Goal: Complete application form

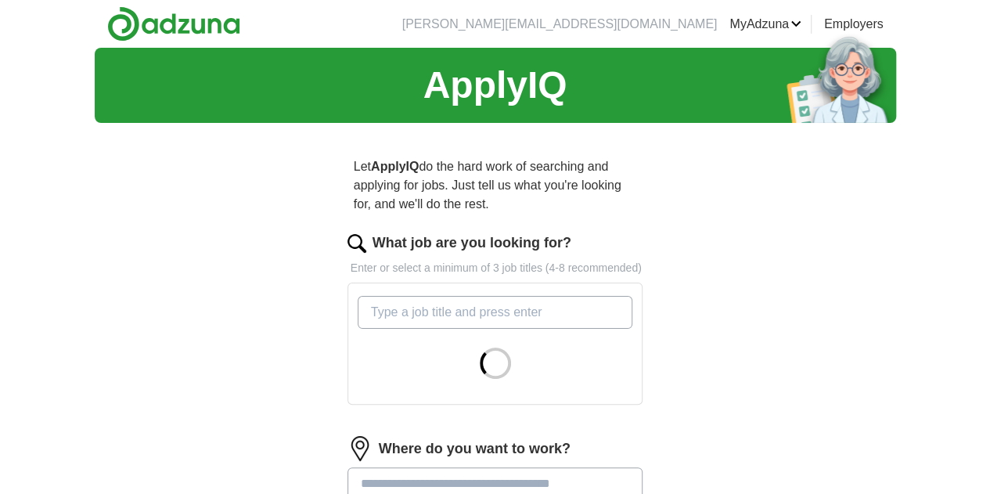
click at [461, 300] on input "What job are you looking for?" at bounding box center [494, 312] width 275 height 33
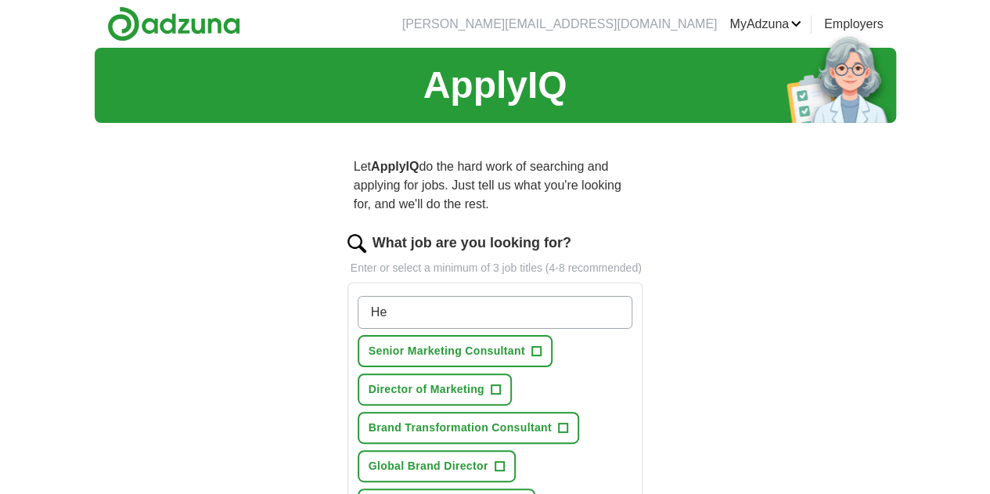
type input "H"
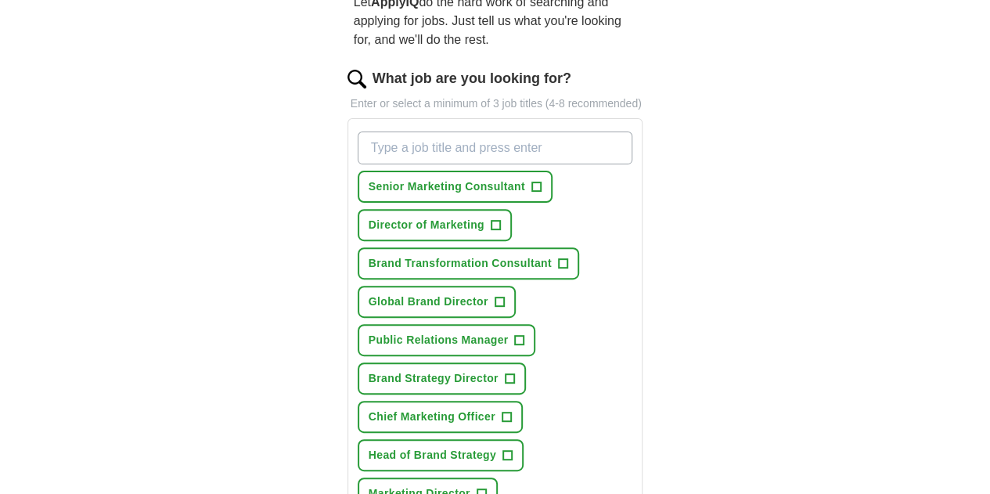
scroll to position [235, 0]
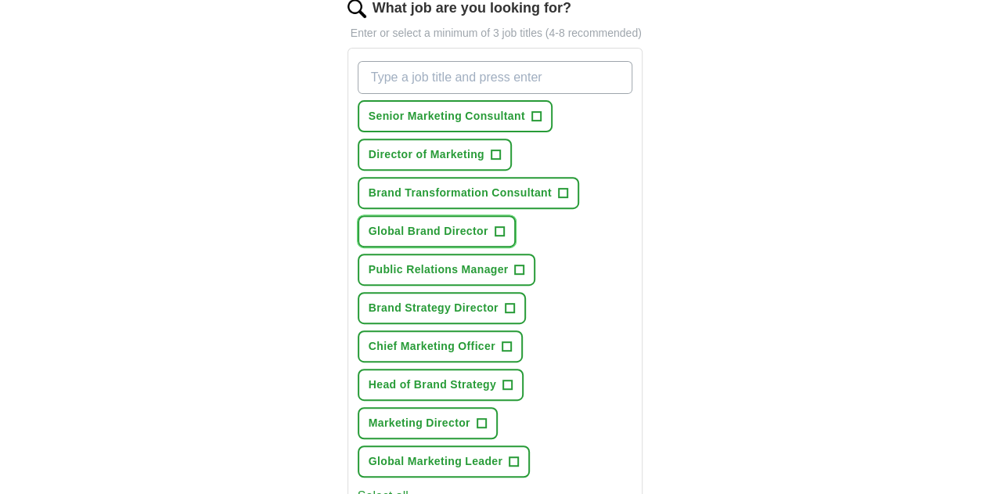
click at [494, 225] on span "+" at bounding box center [498, 231] width 9 height 13
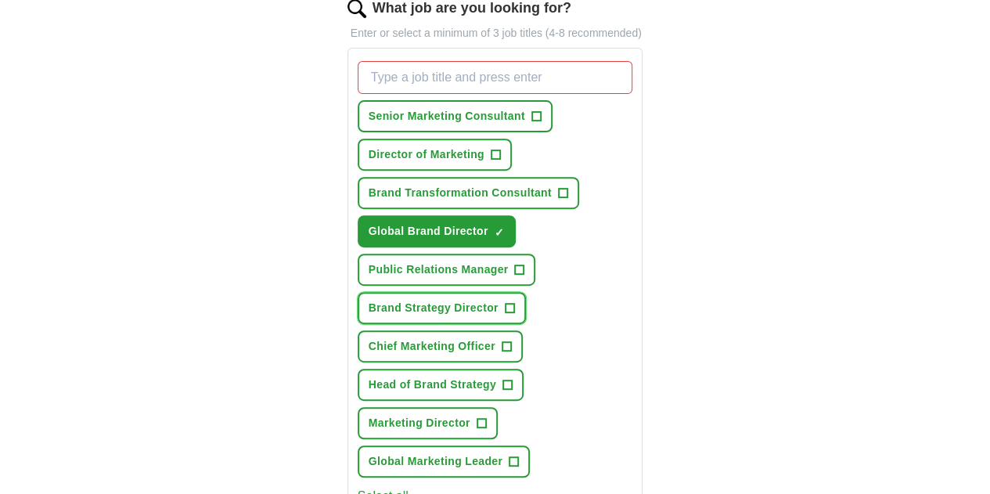
click at [505, 302] on span "+" at bounding box center [509, 308] width 9 height 13
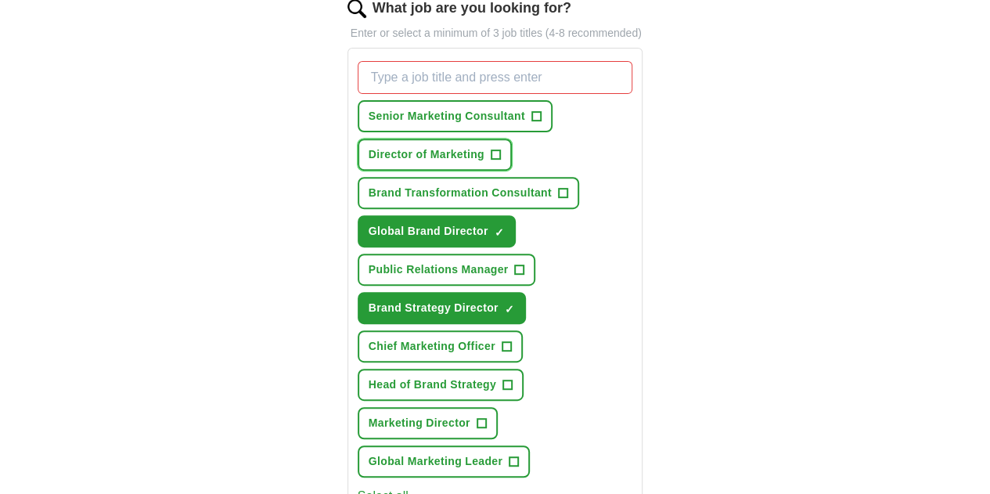
click at [490, 149] on span "+" at bounding box center [494, 155] width 9 height 13
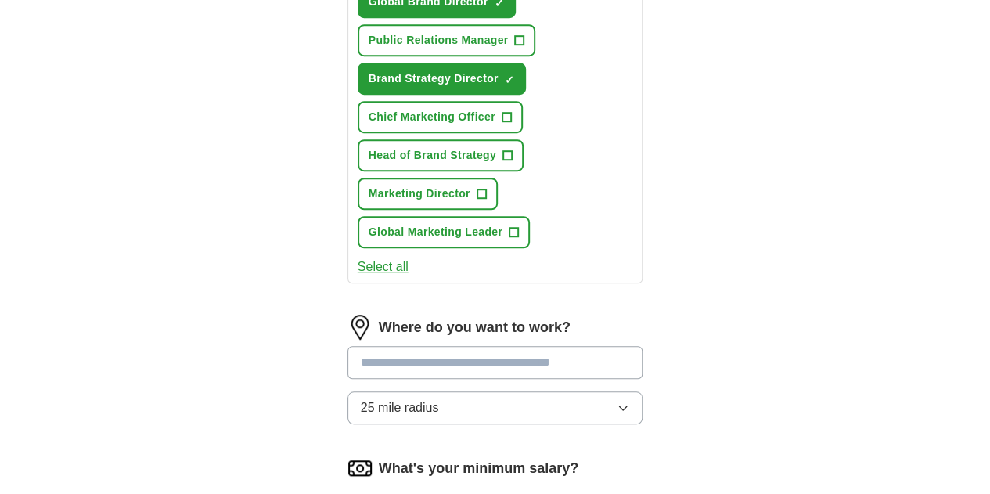
scroll to position [469, 0]
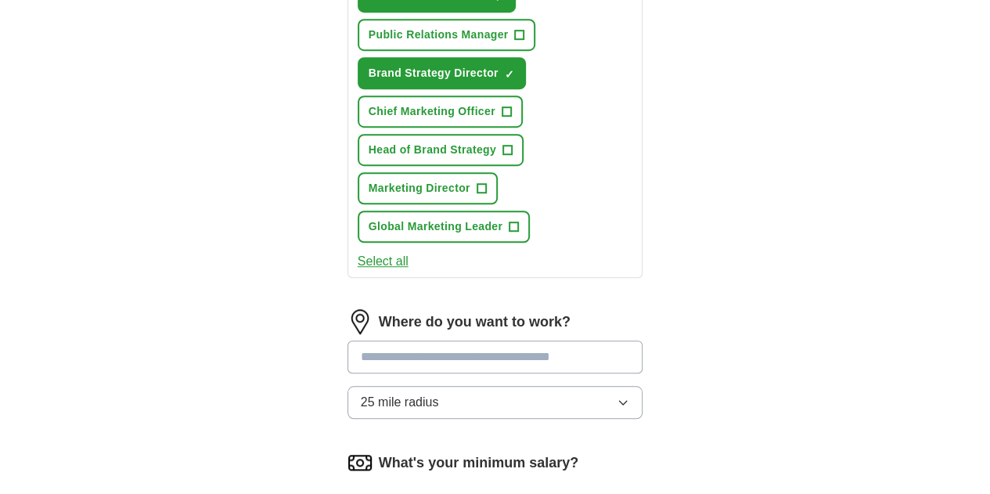
click at [474, 340] on input at bounding box center [495, 356] width 296 height 33
type input "***"
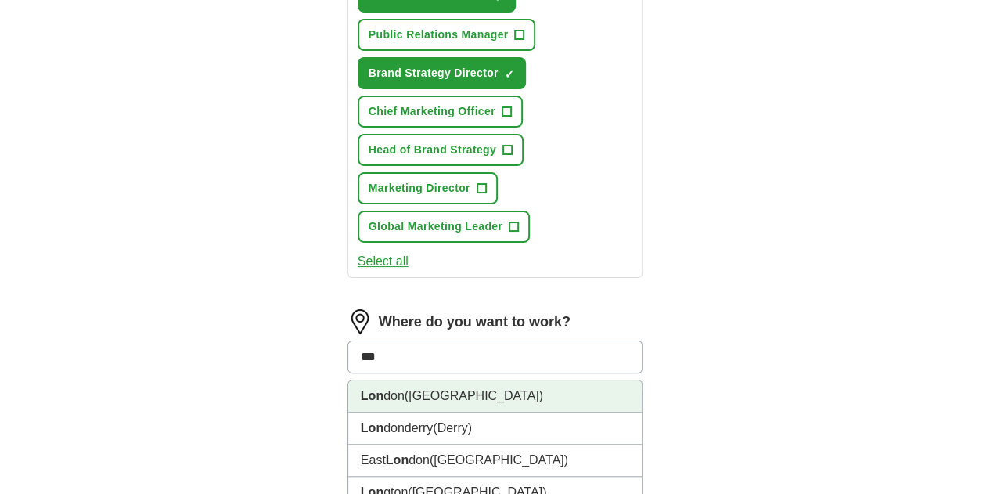
click at [511, 380] on li "Lon don ([GEOGRAPHIC_DATA])" at bounding box center [495, 396] width 294 height 32
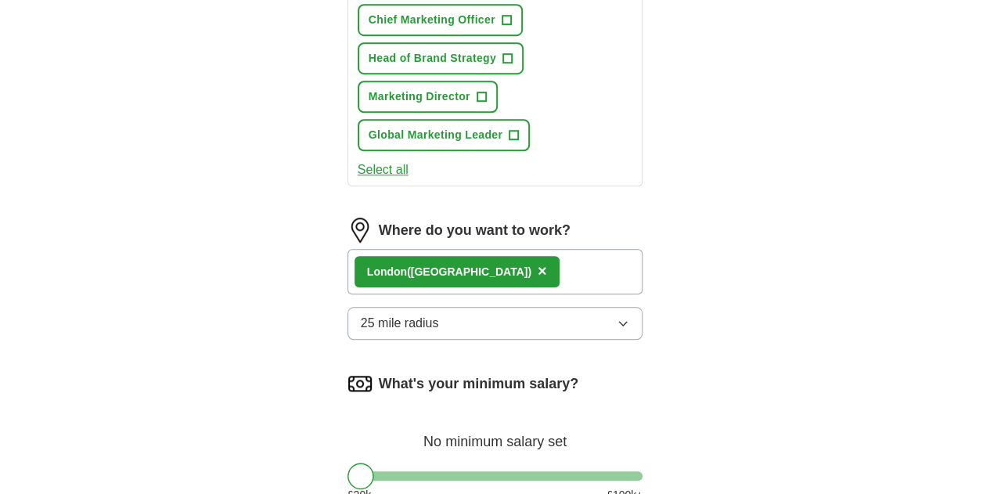
scroll to position [626, 0]
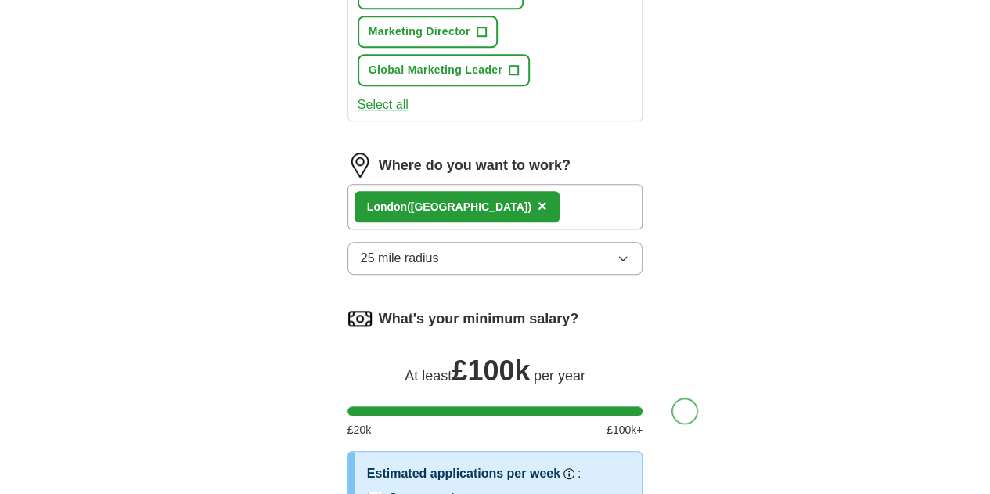
drag, startPoint x: 330, startPoint y: 275, endPoint x: 731, endPoint y: 296, distance: 401.1
click at [695, 296] on div "Let ApplyIQ do the hard work of searching and applying for jobs. Just tell us w…" at bounding box center [495, 67] width 401 height 1115
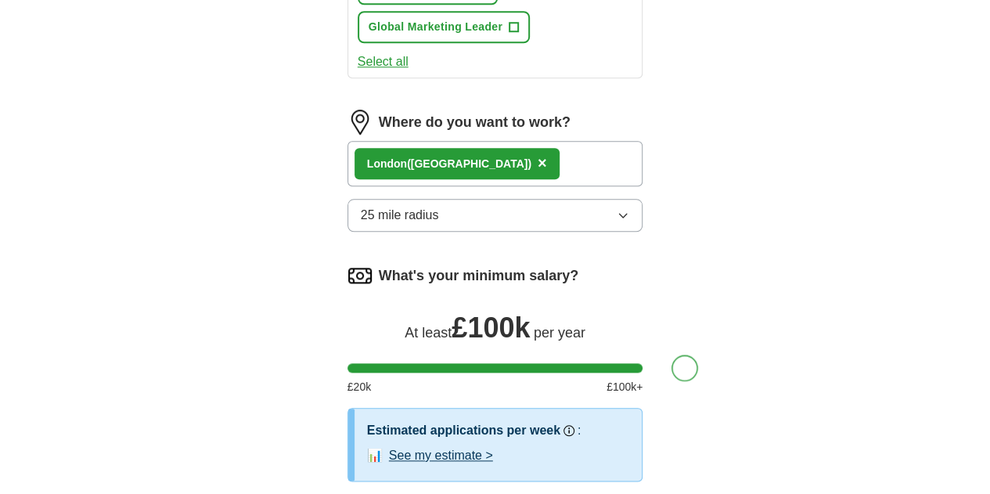
scroll to position [782, 0]
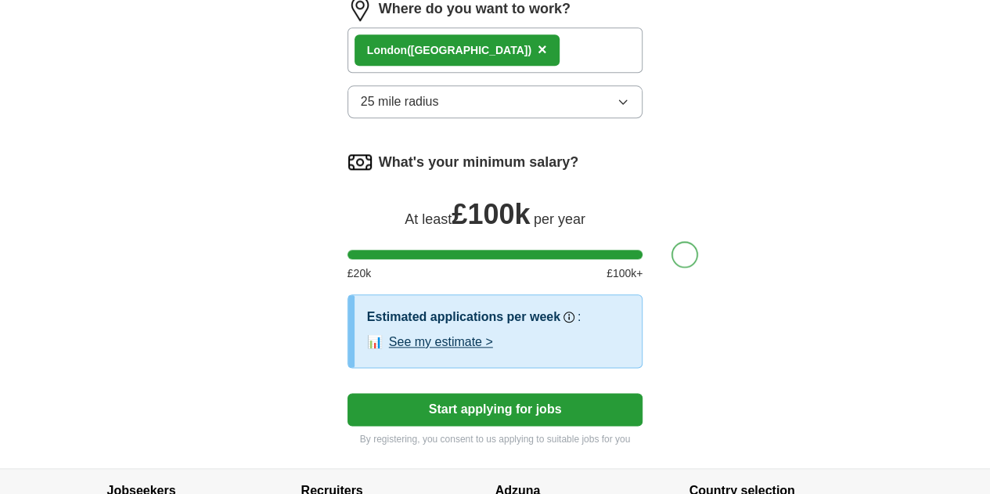
click at [437, 332] on button "See my estimate >" at bounding box center [441, 341] width 104 height 19
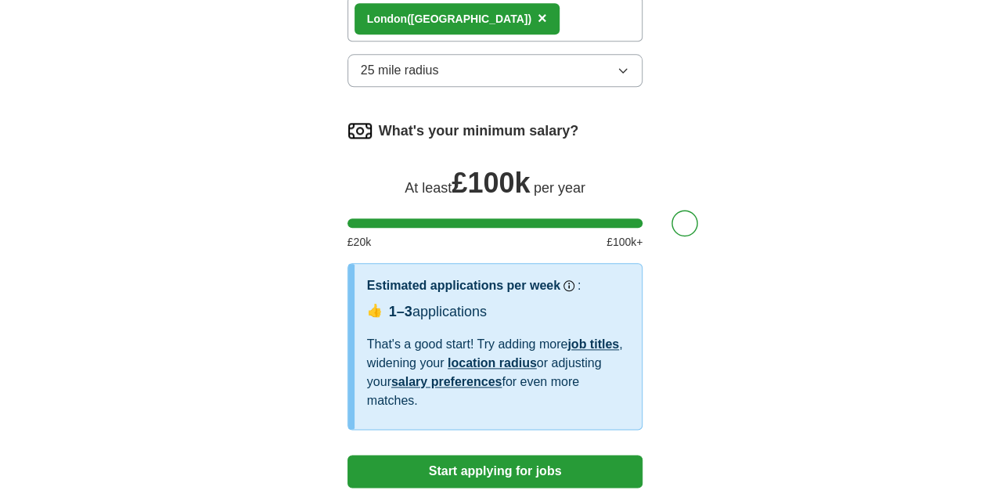
scroll to position [860, 0]
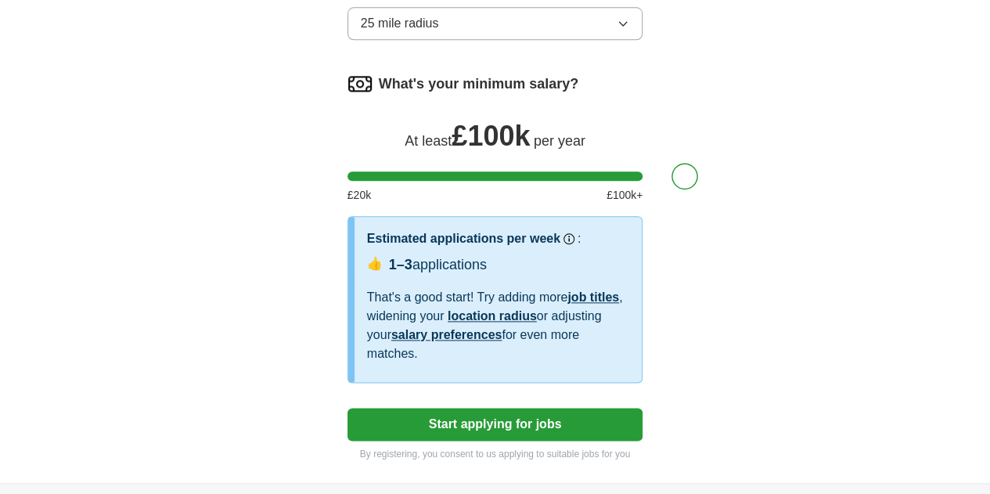
click at [506, 408] on button "Start applying for jobs" at bounding box center [495, 424] width 296 height 33
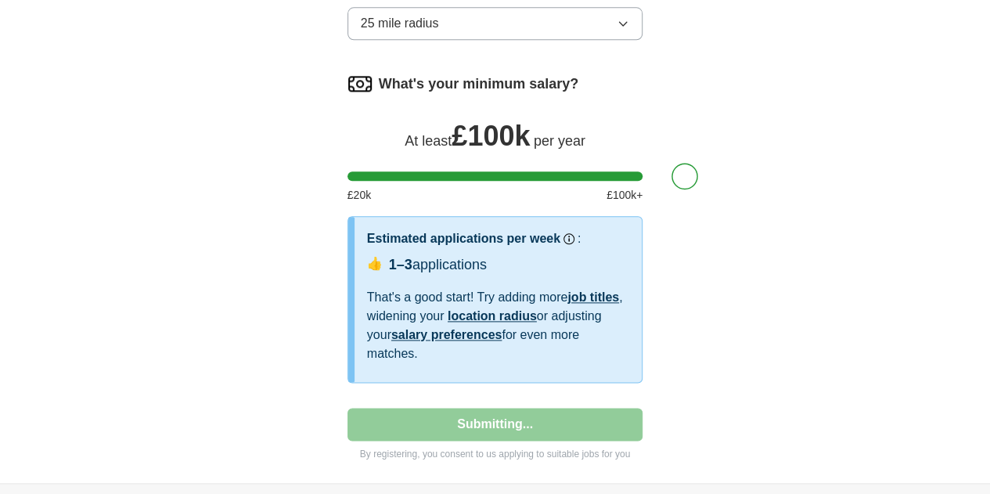
select select "**"
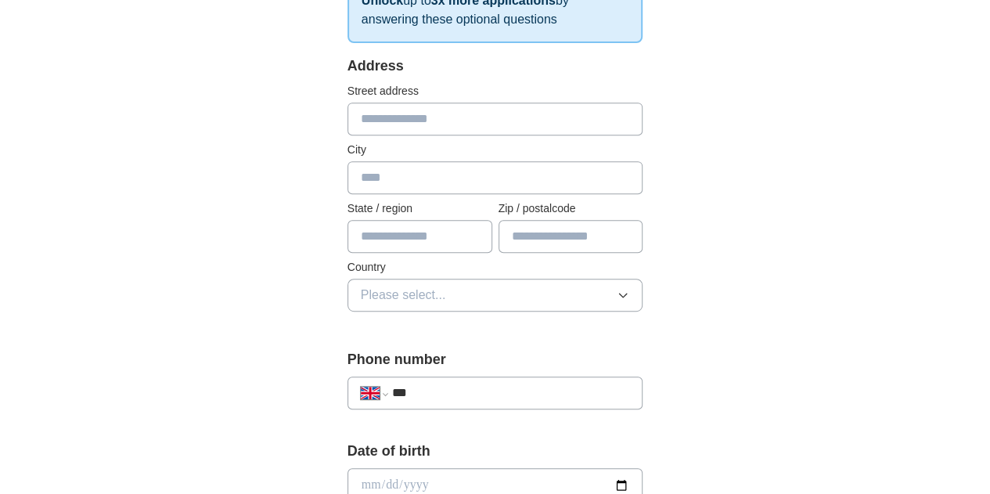
scroll to position [235, 0]
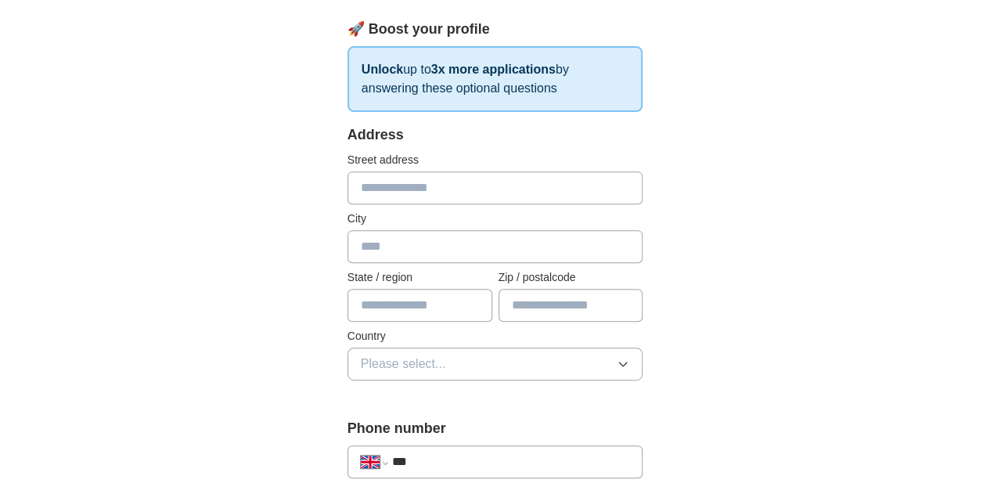
click at [439, 189] on input "text" at bounding box center [495, 187] width 296 height 33
type input "**********"
type input "********"
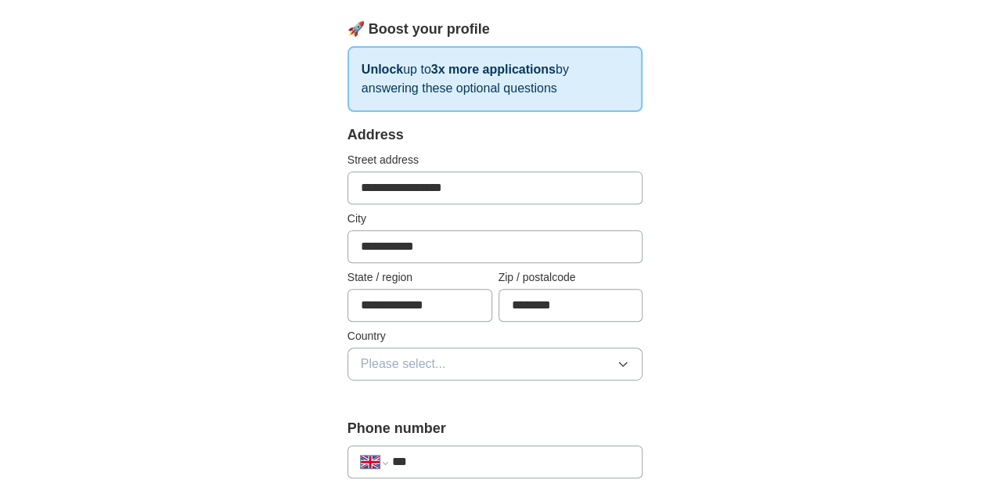
click at [447, 363] on button "Please select..." at bounding box center [495, 363] width 296 height 33
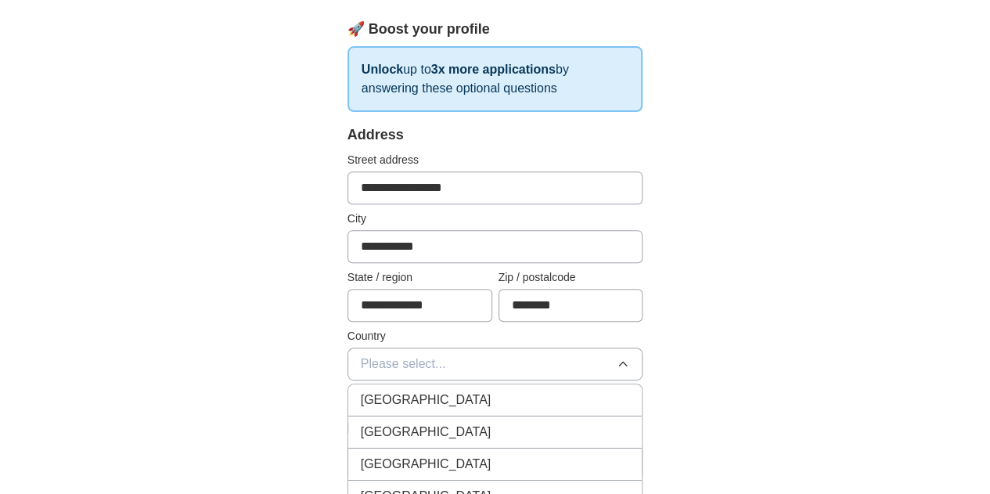
click at [439, 393] on div "[GEOGRAPHIC_DATA]" at bounding box center [495, 399] width 269 height 19
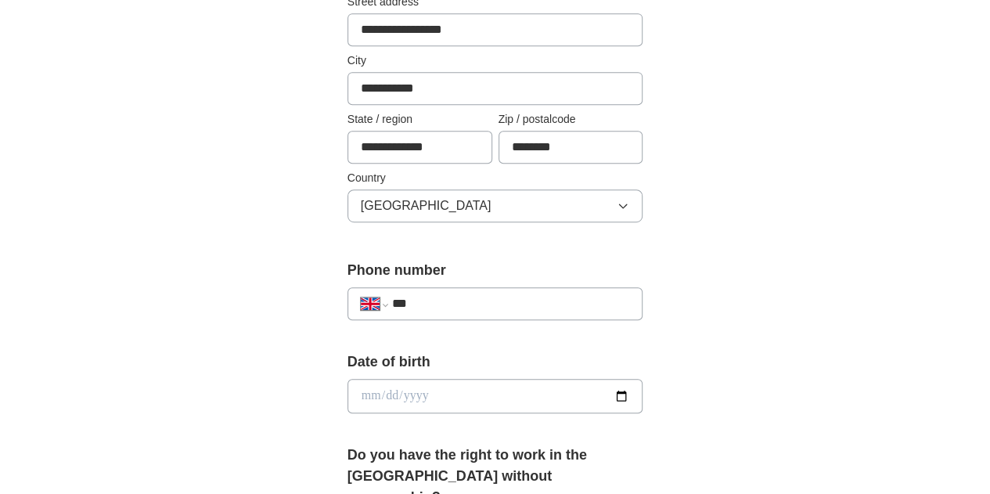
scroll to position [469, 0]
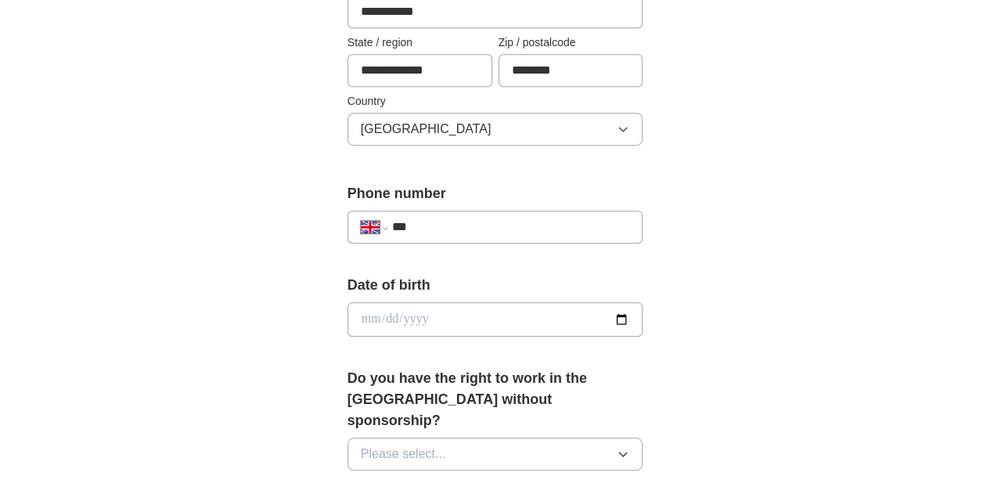
click at [476, 217] on input "***" at bounding box center [511, 226] width 238 height 19
type input "**********"
click at [456, 331] on input "date" at bounding box center [495, 319] width 296 height 34
type input "**********"
click at [366, 444] on span "Please select..." at bounding box center [403, 453] width 85 height 19
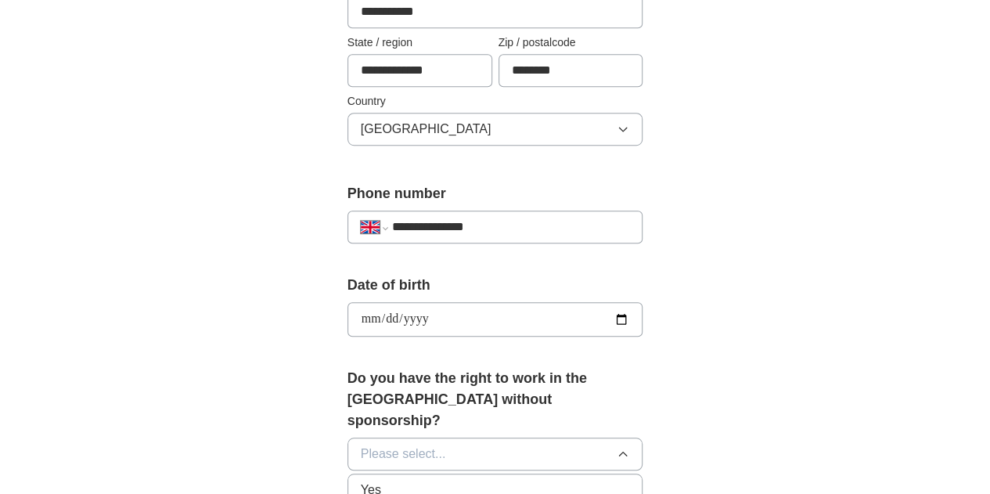
click at [361, 480] on div "Yes" at bounding box center [495, 489] width 269 height 19
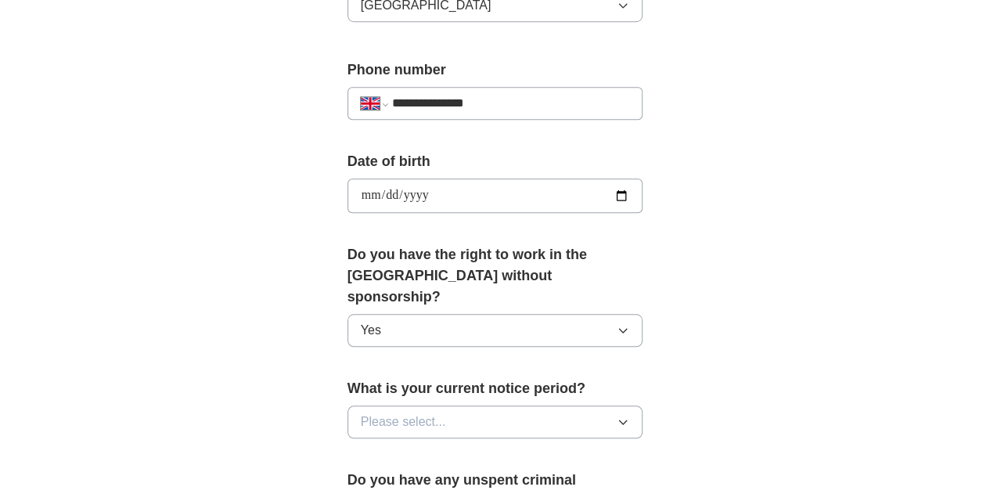
scroll to position [704, 0]
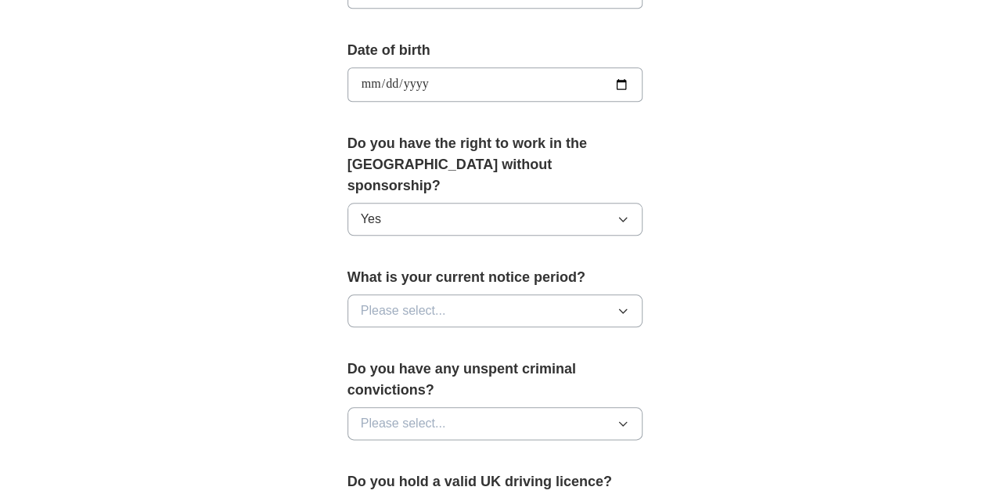
click at [436, 294] on button "Please select..." at bounding box center [495, 310] width 296 height 33
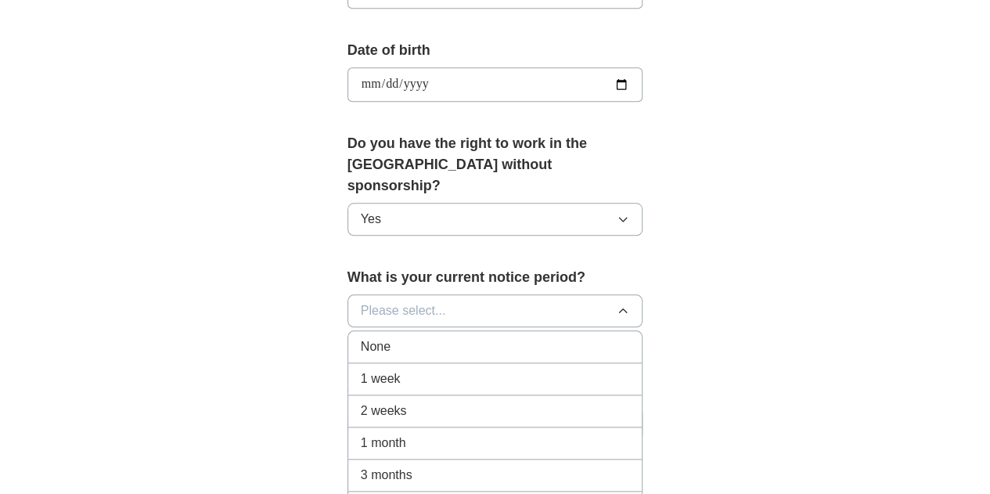
click at [409, 331] on li "None" at bounding box center [495, 347] width 294 height 32
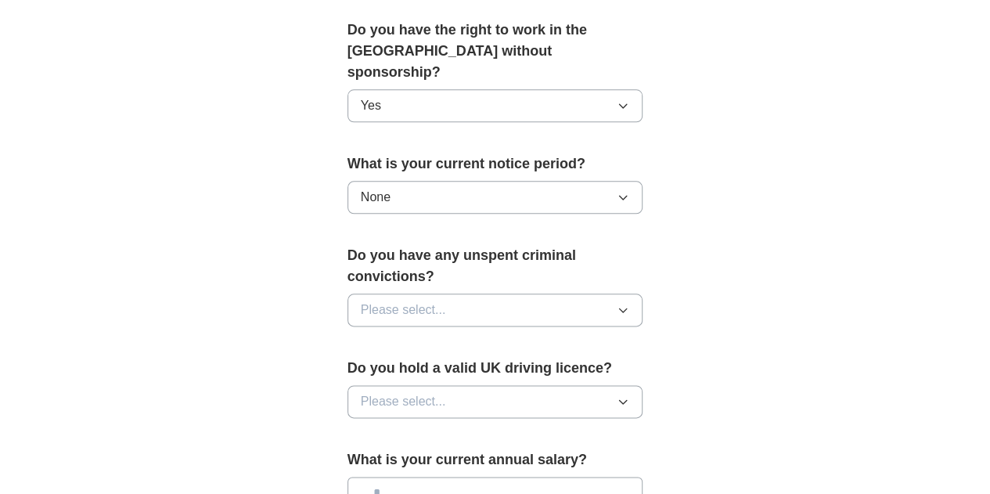
scroll to position [939, 0]
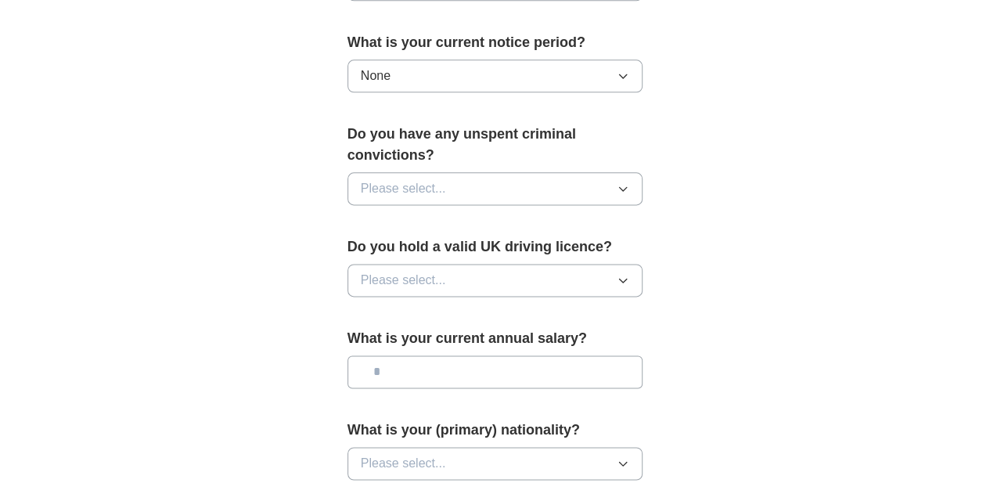
click at [491, 172] on button "Please select..." at bounding box center [495, 188] width 296 height 33
click at [433, 247] on div "No" at bounding box center [495, 256] width 269 height 19
click at [465, 264] on button "Please select..." at bounding box center [495, 280] width 296 height 33
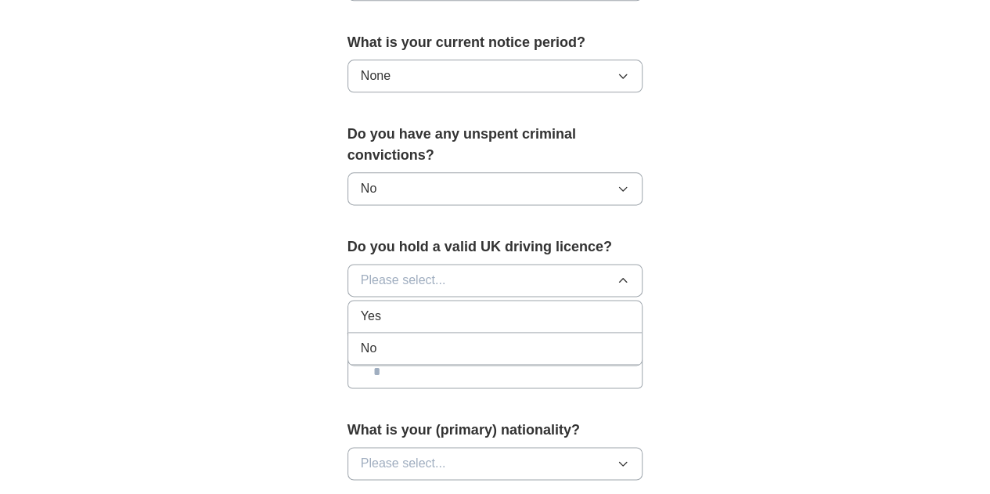
click at [422, 307] on div "Yes" at bounding box center [495, 316] width 269 height 19
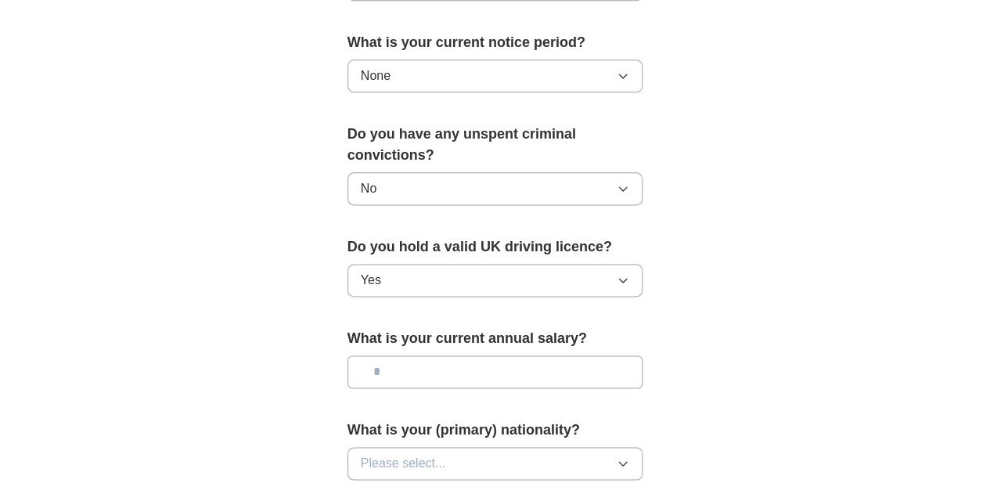
click at [446, 355] on input "text" at bounding box center [495, 371] width 296 height 33
type input "********"
click at [485, 447] on button "Please select..." at bounding box center [495, 463] width 296 height 33
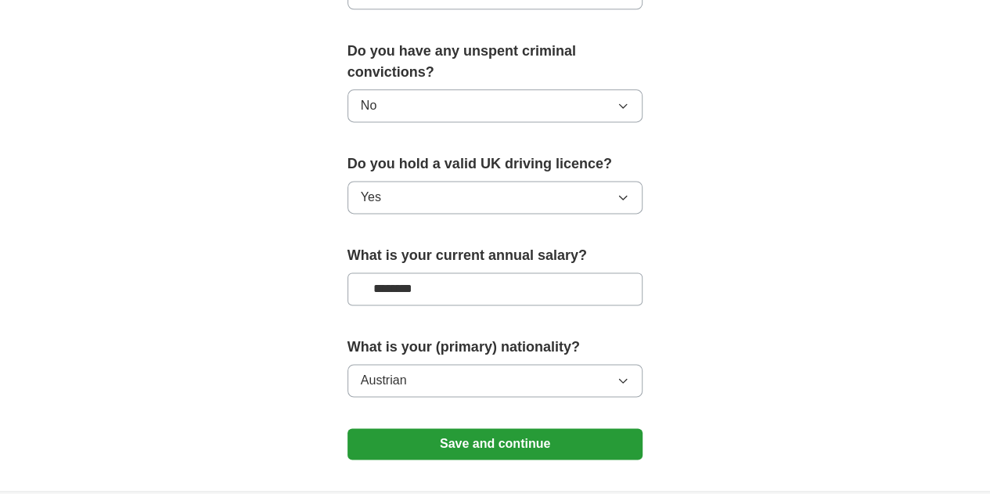
scroll to position [1144, 0]
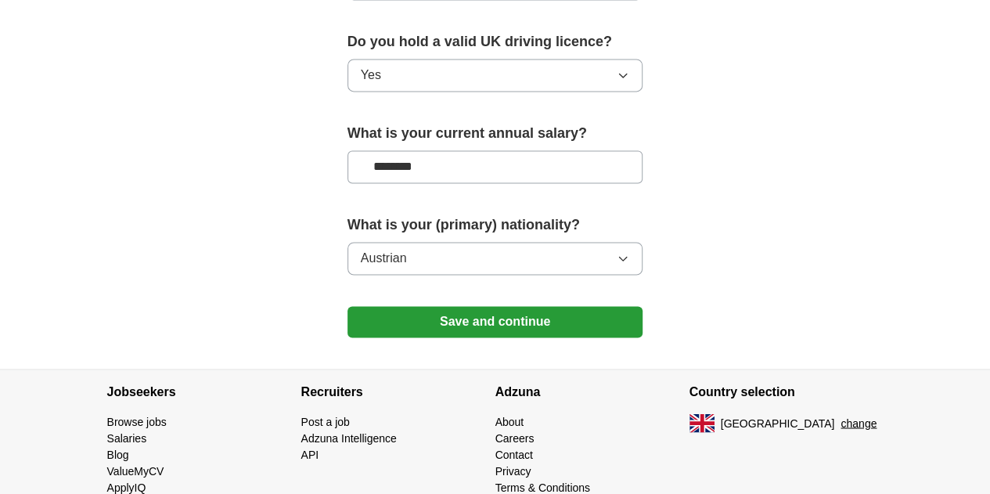
click at [483, 306] on button "Save and continue" at bounding box center [495, 321] width 296 height 31
